Goal: Navigation & Orientation: Find specific page/section

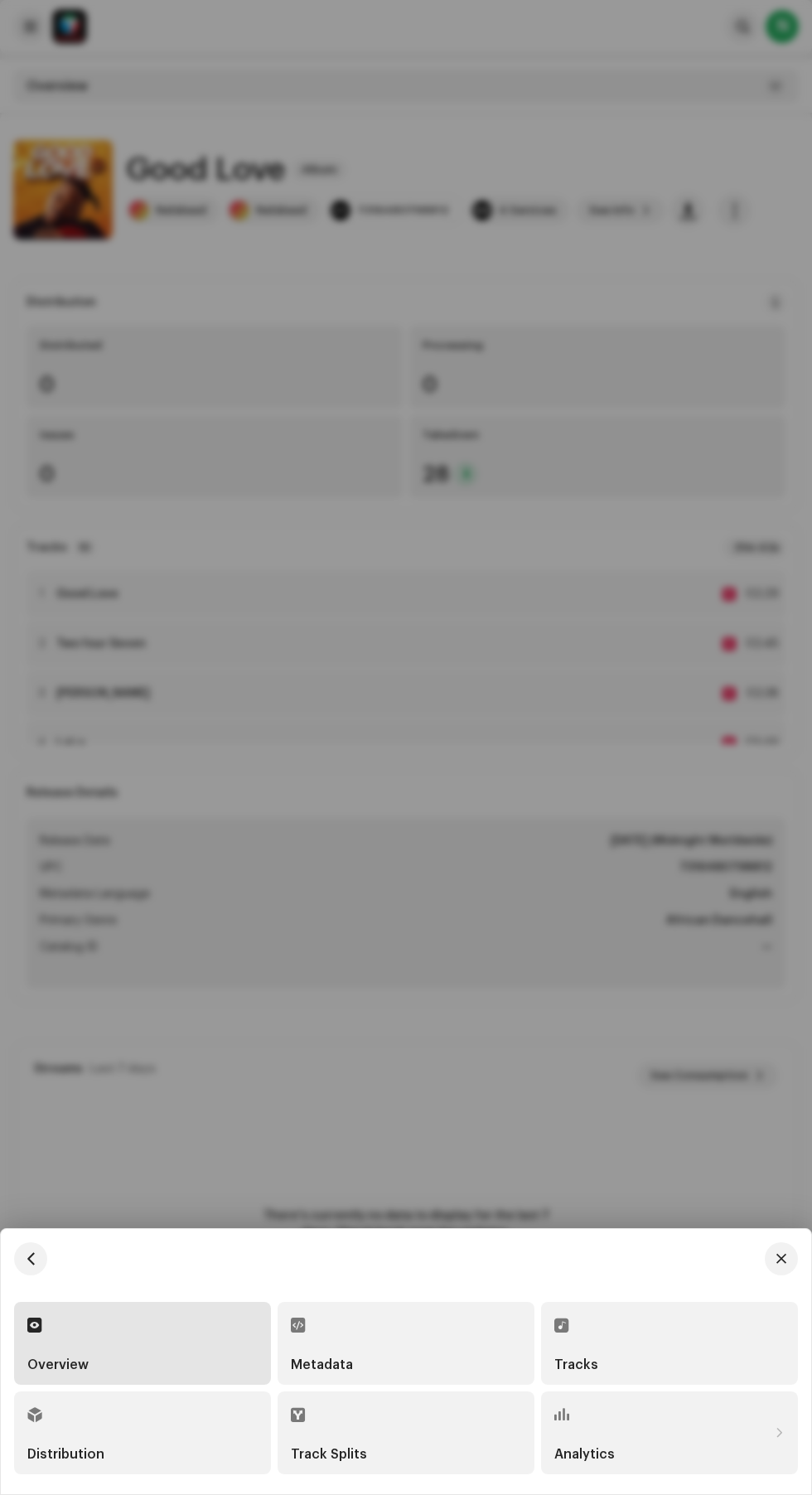
click at [642, 1363] on div "Tracks" at bounding box center [669, 1365] width 230 height 13
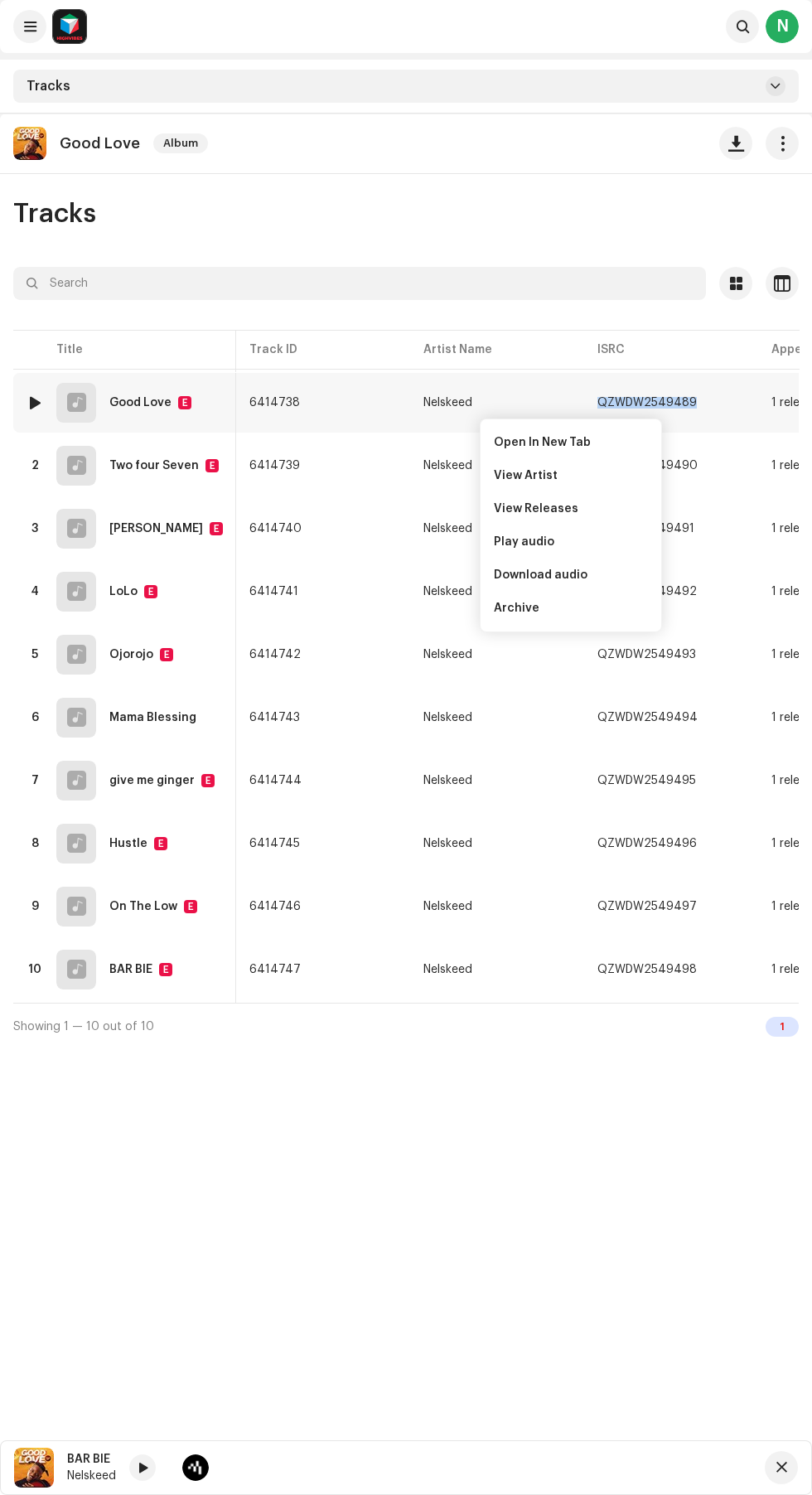
scroll to position [0, 2]
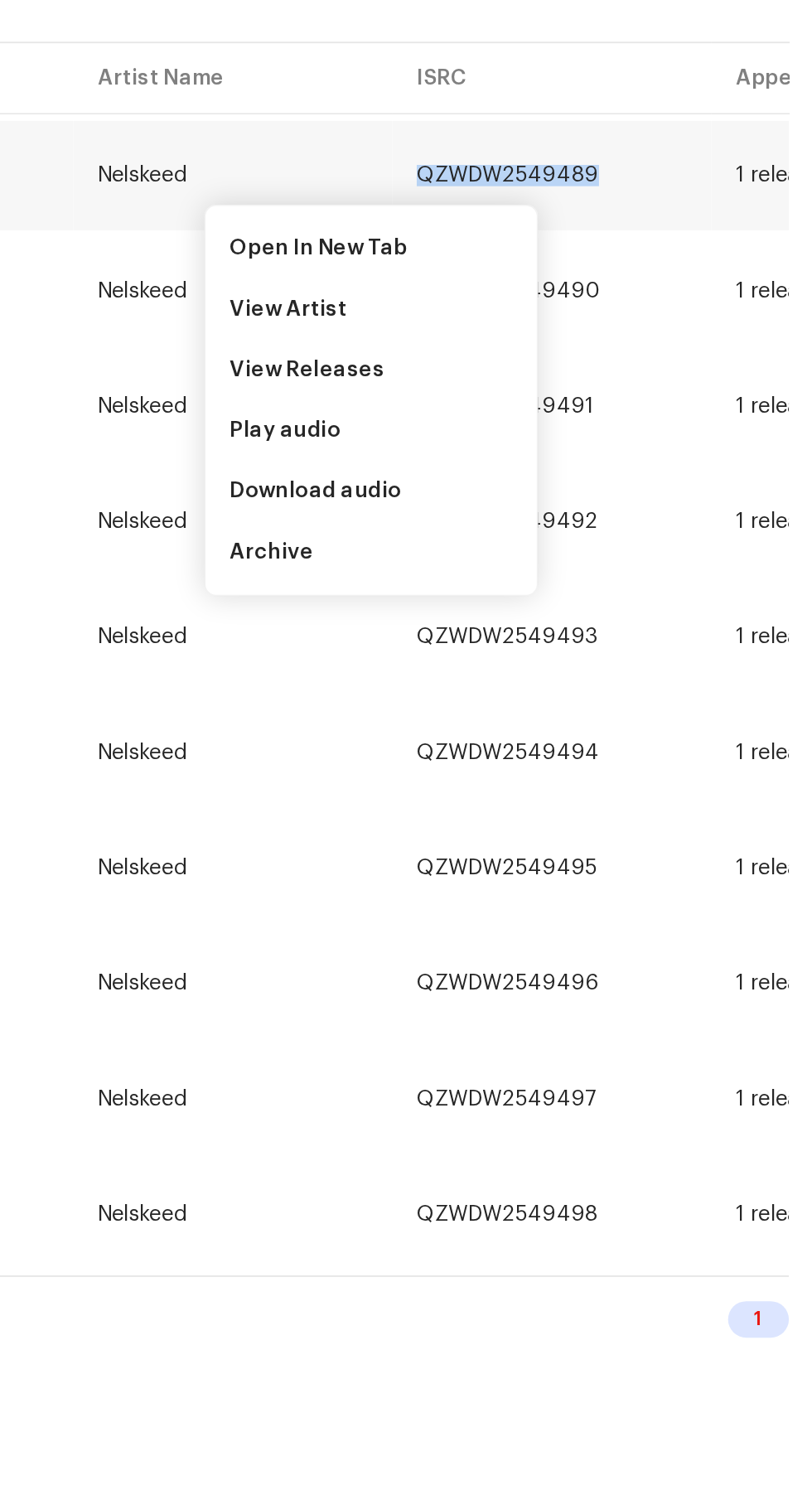
click at [707, 398] on span "button" at bounding box center [712, 403] width 10 height 13
copy div "QZWDW2549489"
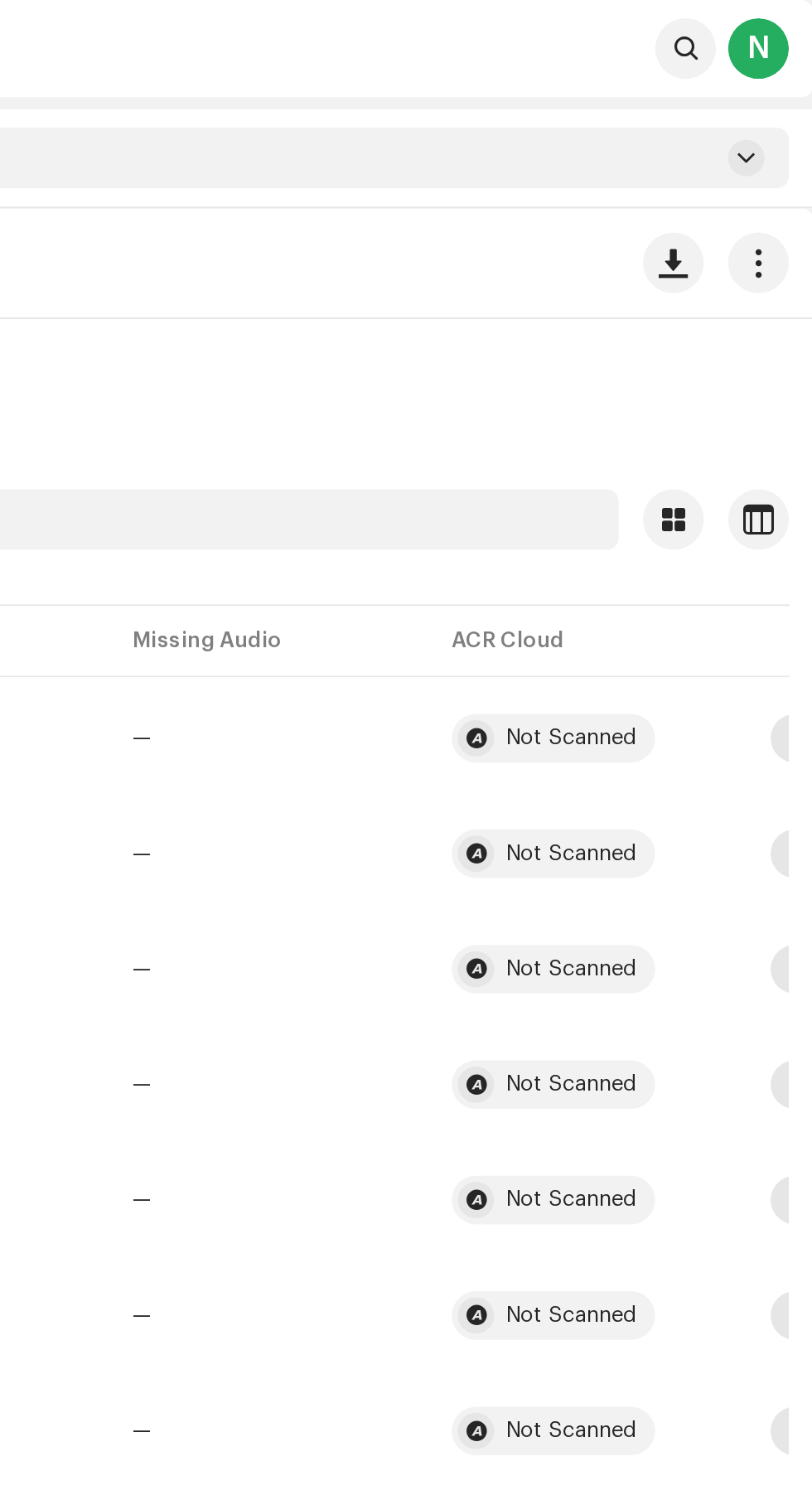
scroll to position [0, 526]
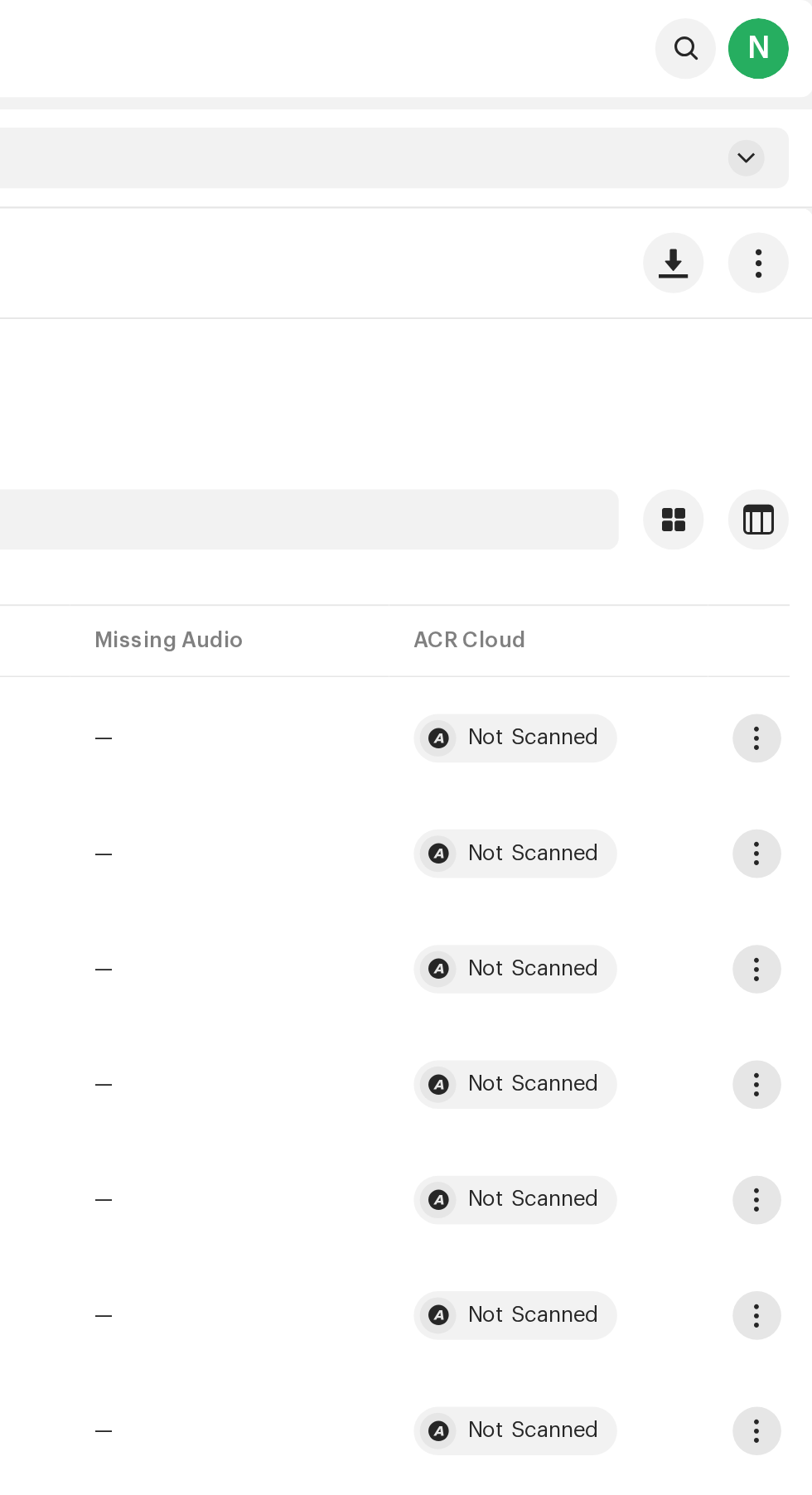
click at [775, 401] on span "button" at bounding box center [781, 403] width 12 height 13
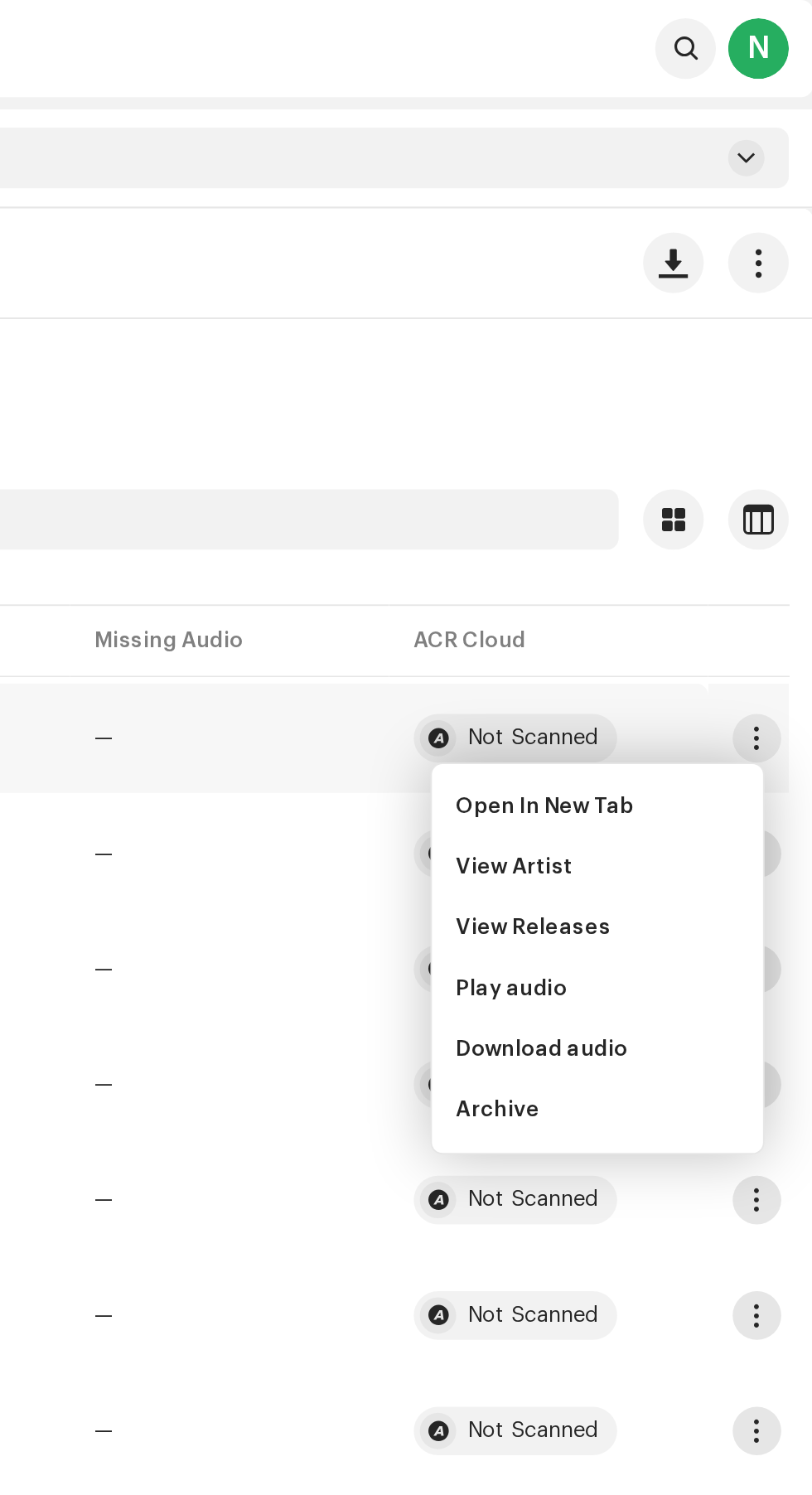
click at [682, 219] on div "Tracks" at bounding box center [406, 213] width 785 height 27
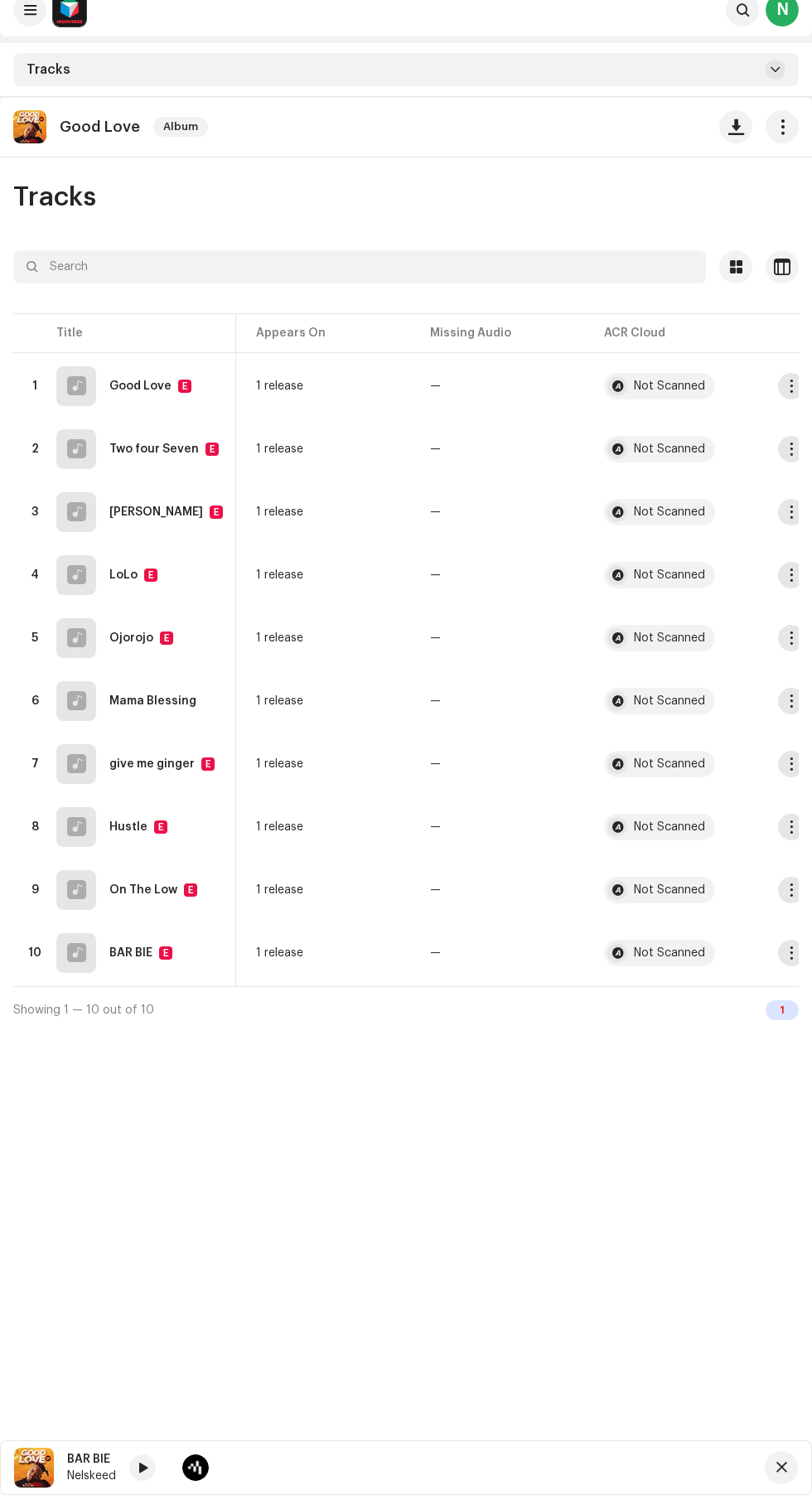
scroll to position [0, 0]
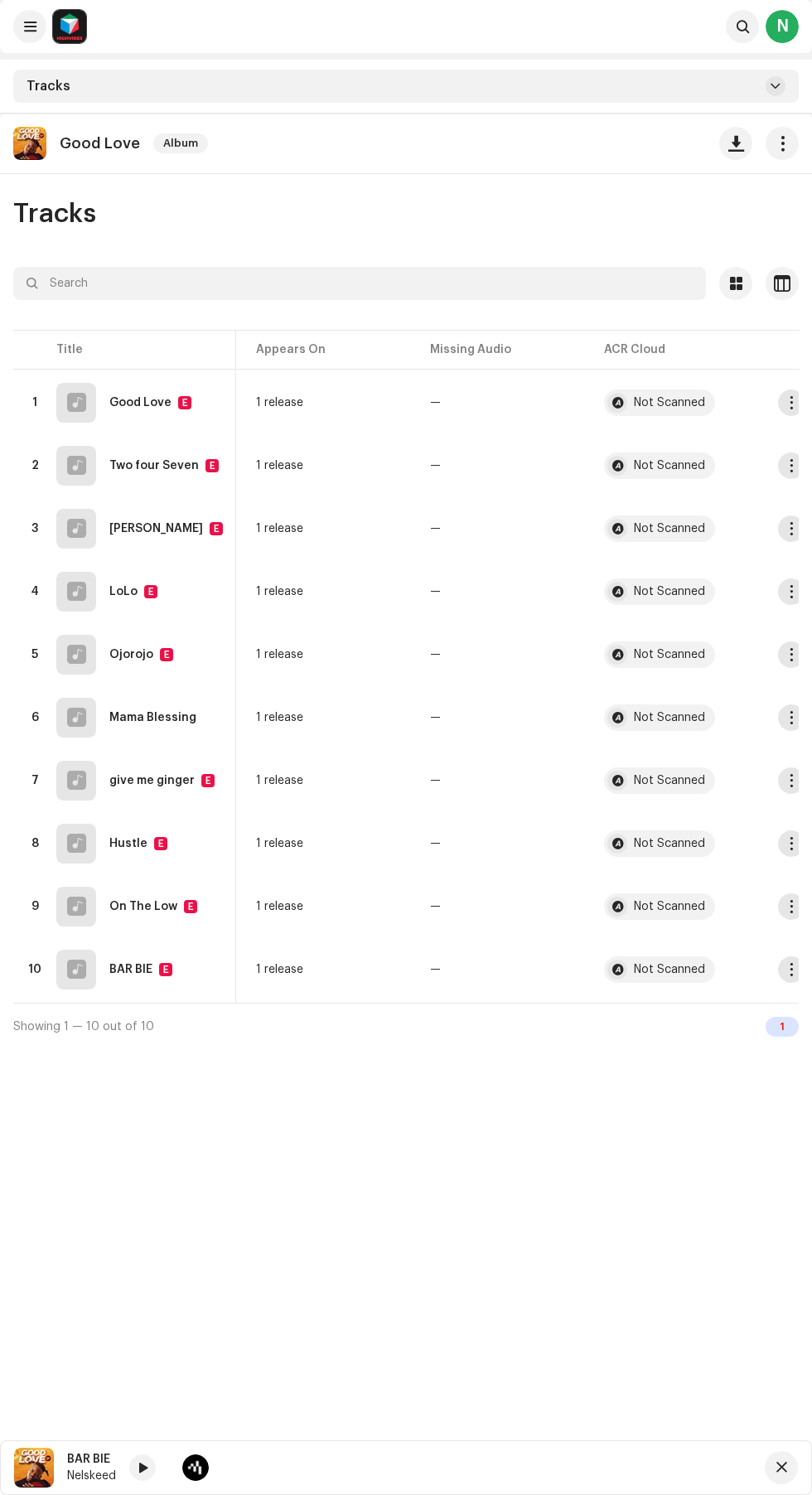
click at [782, 27] on div "N" at bounding box center [782, 27] width 33 height 33
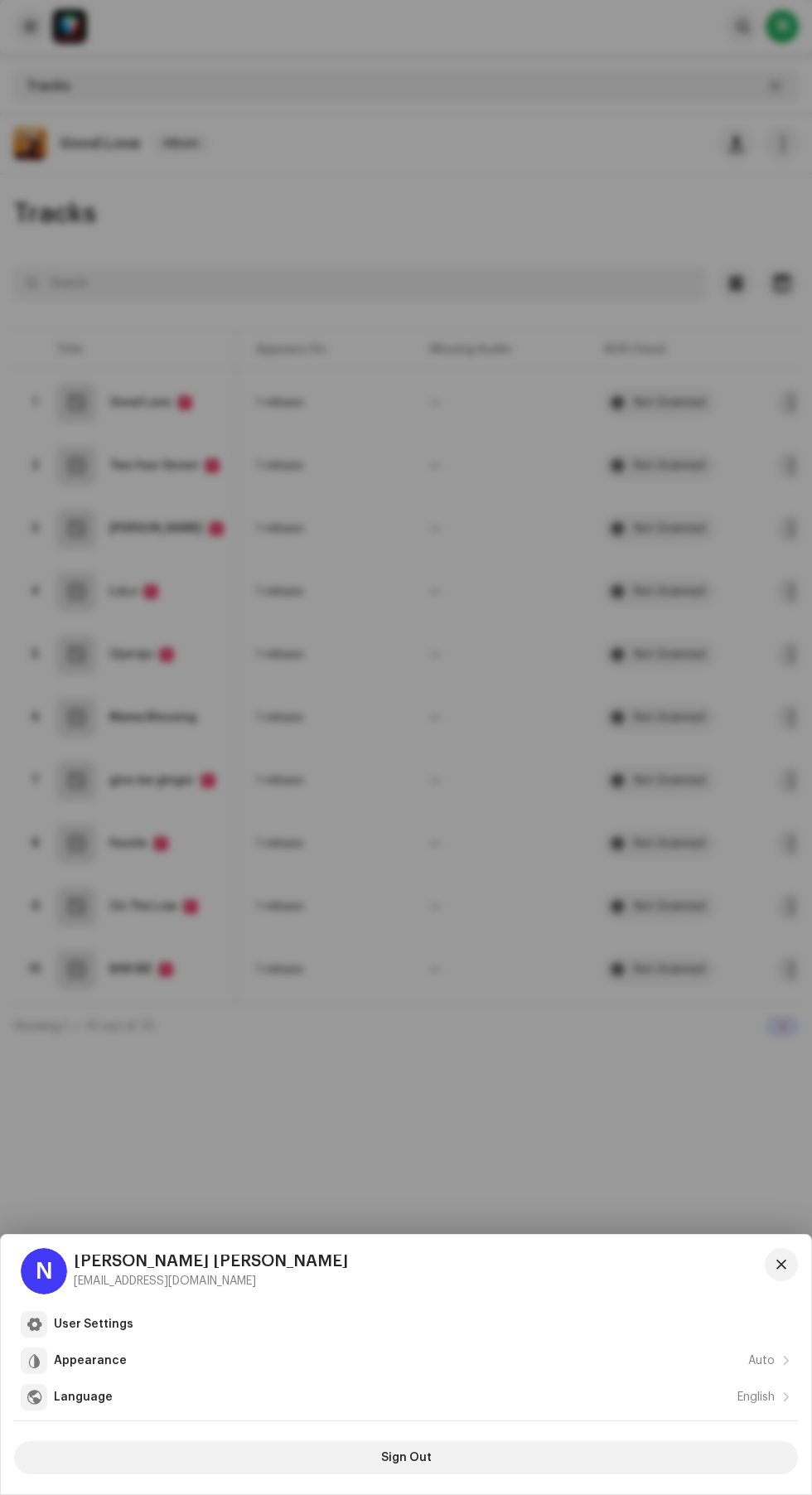
click at [445, 1421] on div at bounding box center [406, 1420] width 784 height 1
click at [413, 1421] on div at bounding box center [406, 1420] width 784 height 1
click at [416, 1456] on span "Sign Out" at bounding box center [406, 1458] width 51 height 33
